Goal: Task Accomplishment & Management: Complete application form

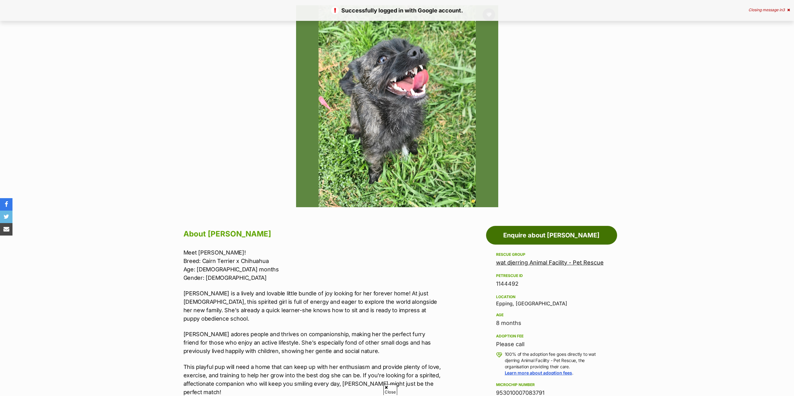
click at [527, 232] on link "Enquire about [PERSON_NAME]" at bounding box center [551, 235] width 131 height 19
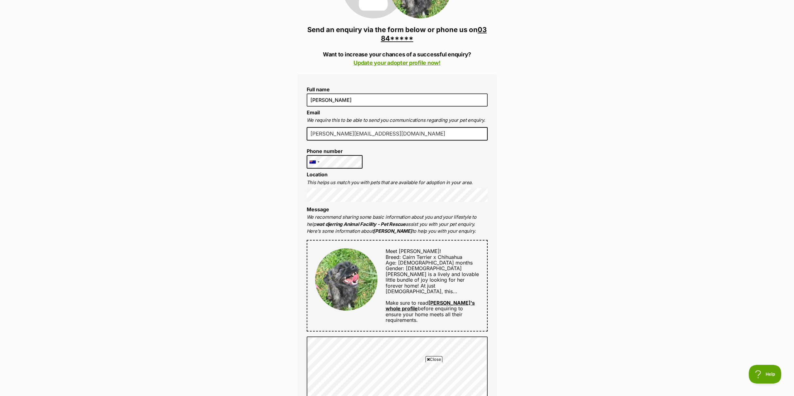
scroll to position [124, 0]
click at [559, 222] on div "Enquire about Saoirse 03 8401 6200 Send an enquiry via the form below or phone …" at bounding box center [397, 327] width 794 height 789
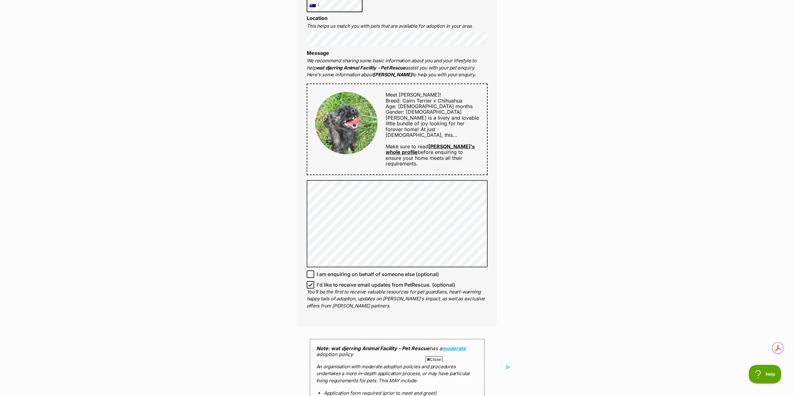
scroll to position [0, 0]
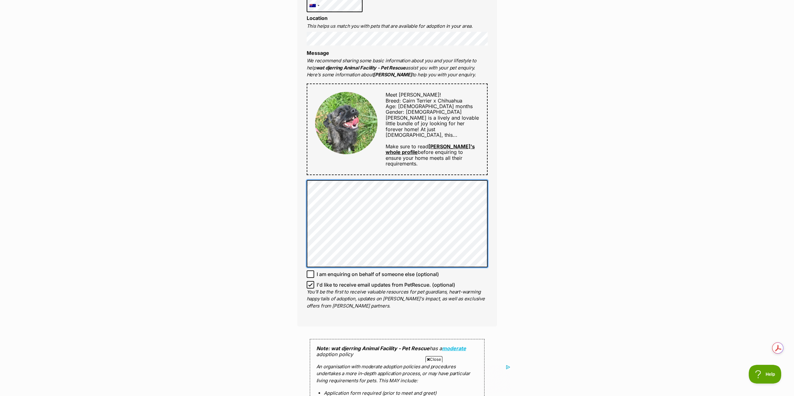
click at [305, 192] on div "Full name Maria Le Email We require this to be able to send you communications …" at bounding box center [397, 122] width 200 height 409
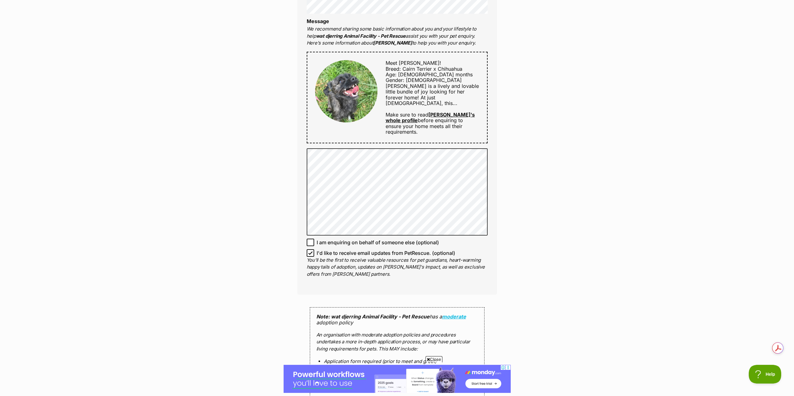
click at [309, 251] on icon at bounding box center [310, 253] width 4 height 4
click at [309, 249] on input "I'd like to receive email updates from PetRescue. (optional)" at bounding box center [310, 252] width 7 height 7
checkbox input "false"
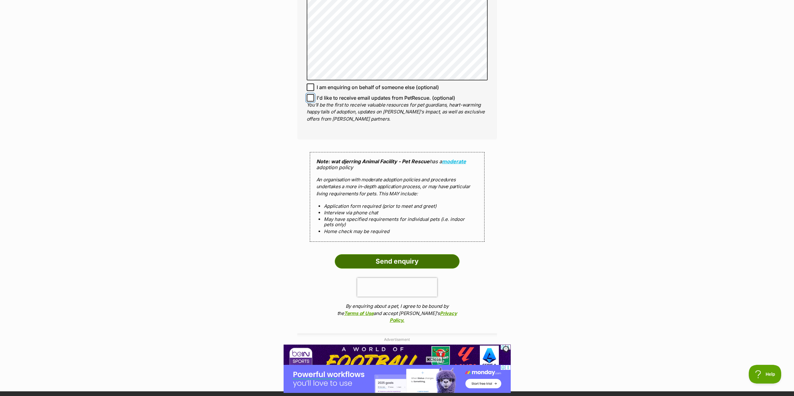
scroll to position [467, 0]
click at [427, 254] on input "Send enquiry" at bounding box center [397, 261] width 125 height 14
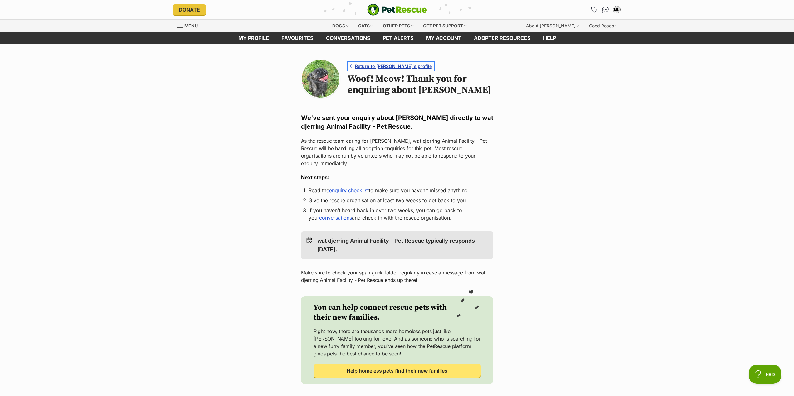
click at [377, 68] on span "Return to [PERSON_NAME]'s profile" at bounding box center [393, 66] width 77 height 7
